Goal: Task Accomplishment & Management: Use online tool/utility

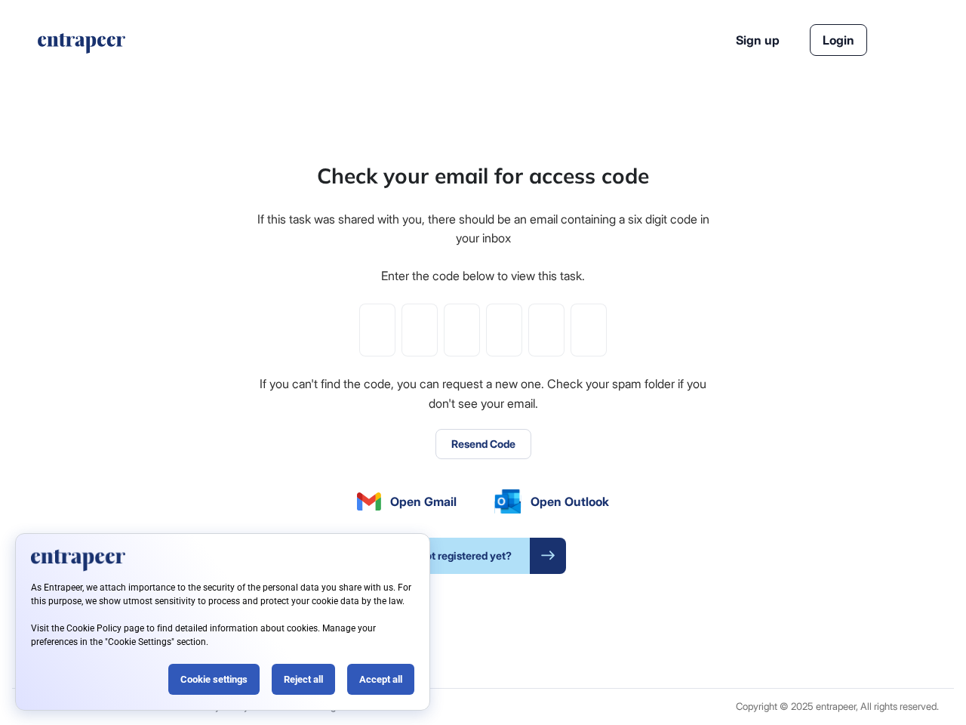
click at [483, 362] on div "Check your email for access code If this task was shared with you, there should…" at bounding box center [483, 367] width 456 height 414
click at [377, 330] on input "tel" at bounding box center [377, 329] width 36 height 53
click at [420, 330] on input "tel" at bounding box center [420, 329] width 36 height 53
click at [462, 330] on input "tel" at bounding box center [462, 329] width 36 height 53
click at [504, 330] on input "tel" at bounding box center [504, 329] width 36 height 53
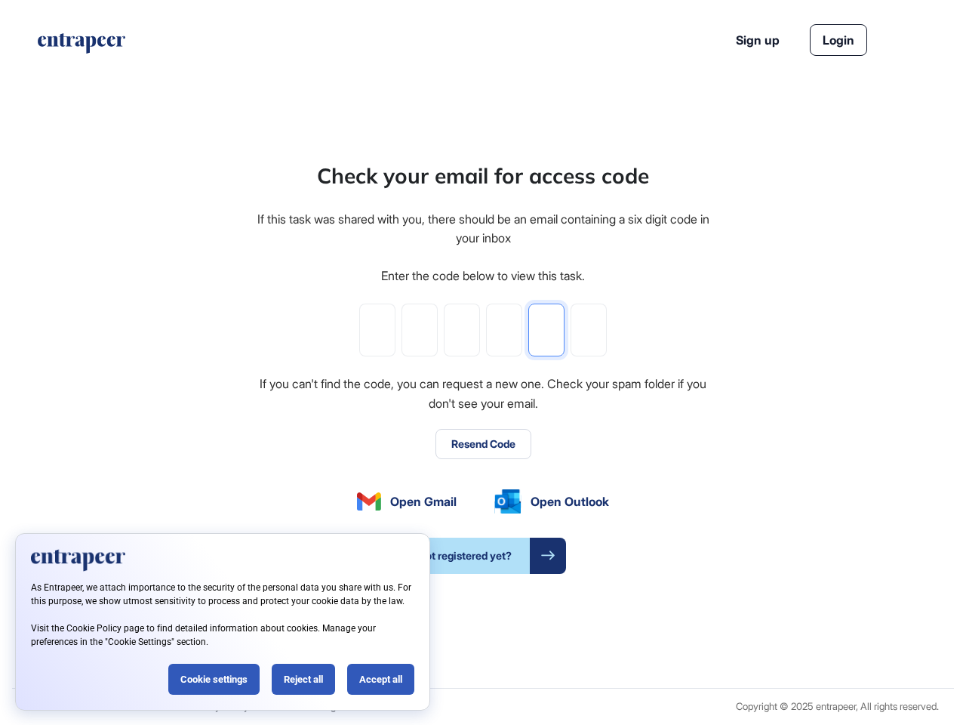
click at [547, 330] on input "tel" at bounding box center [546, 329] width 36 height 53
click at [589, 330] on input "tel" at bounding box center [589, 329] width 36 height 53
click at [483, 444] on button "Resend Code" at bounding box center [484, 444] width 96 height 30
